Goal: Task Accomplishment & Management: Manage account settings

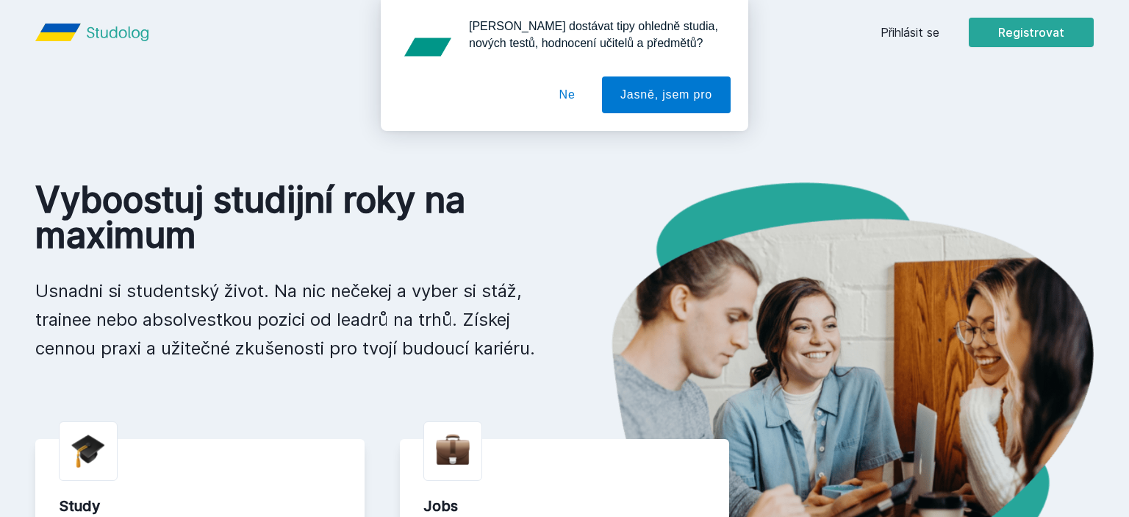
click at [581, 98] on button "Ne" at bounding box center [567, 94] width 53 height 37
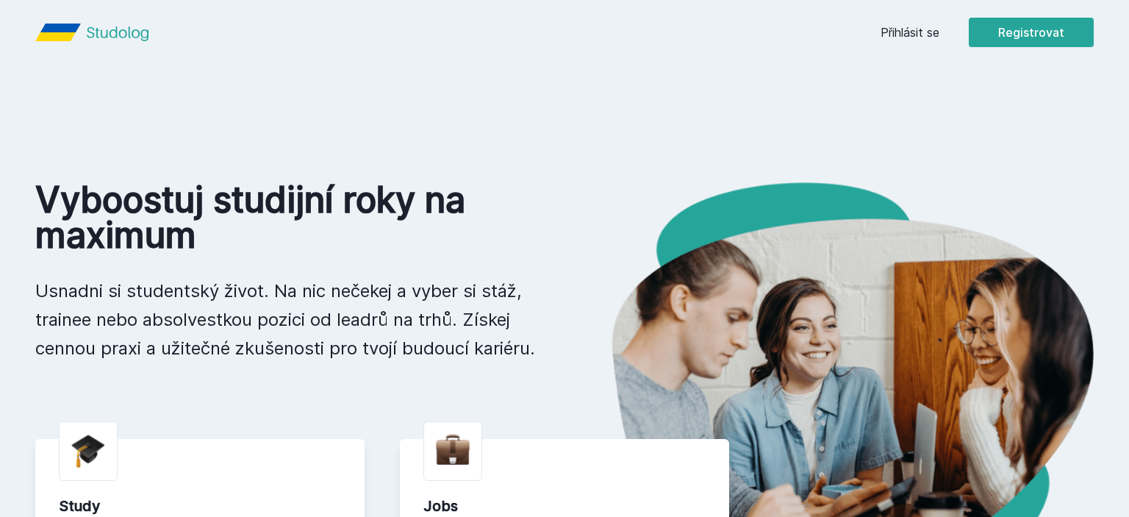
click at [903, 37] on link "Přihlásit se" at bounding box center [909, 33] width 59 height 18
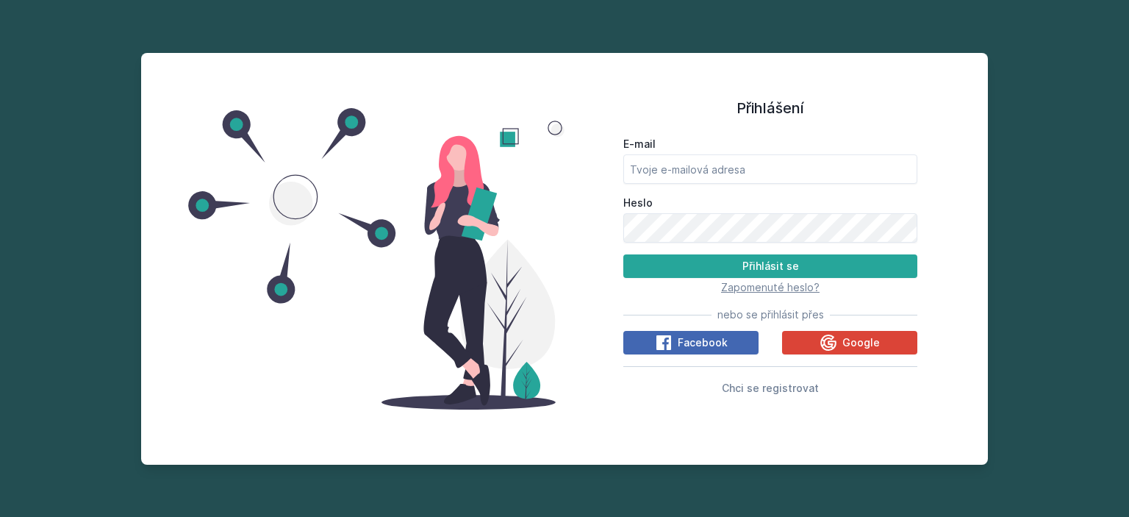
click at [772, 290] on span "Zapomenuté heslo?" at bounding box center [770, 287] width 98 height 12
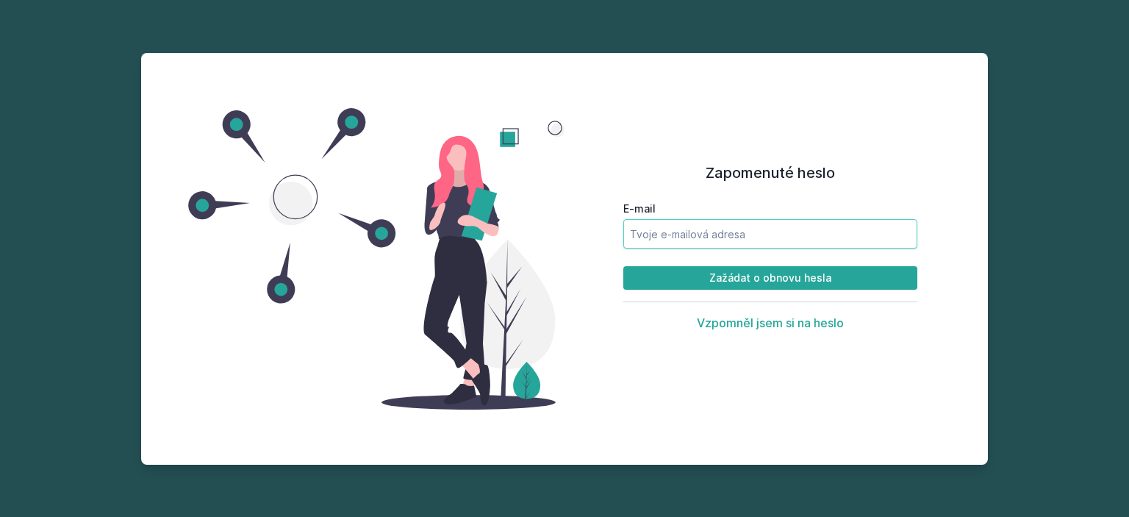
click at [720, 245] on input "E-mail" at bounding box center [770, 233] width 294 height 29
type input "[EMAIL_ADDRESS][DOMAIN_NAME]"
click at [623, 266] on button "Zažádat o obnovu hesla" at bounding box center [770, 278] width 294 height 24
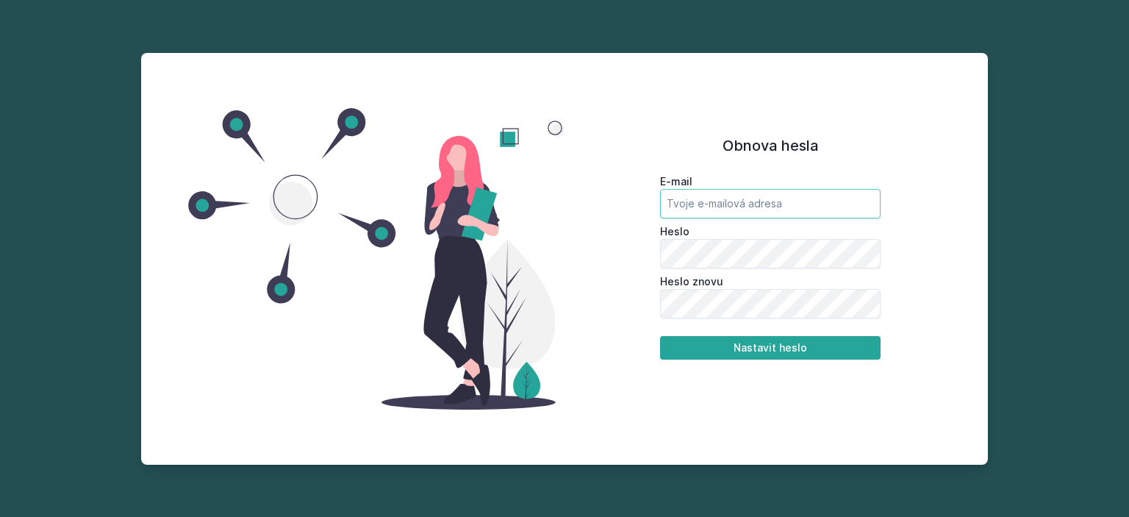
drag, startPoint x: 711, startPoint y: 218, endPoint x: 723, endPoint y: 201, distance: 20.6
click at [723, 201] on form "E-mail Heslo Heslo znovu Nastavit heslo" at bounding box center [770, 266] width 220 height 185
click at [723, 201] on input "email" at bounding box center [770, 203] width 220 height 29
type input "[EMAIL_ADDRESS][DOMAIN_NAME]"
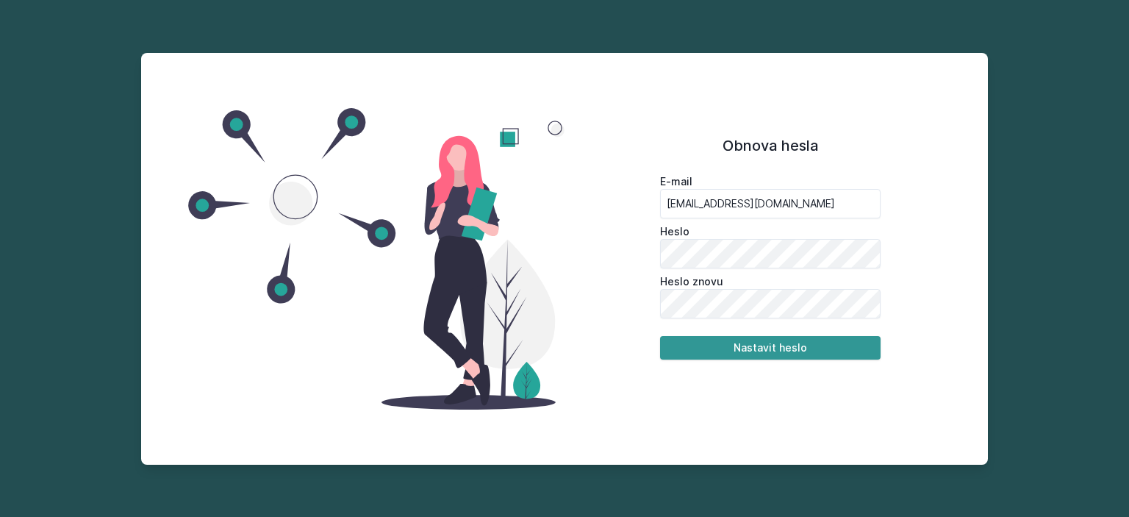
click at [811, 347] on button "Nastavit heslo" at bounding box center [770, 348] width 220 height 24
